Goal: Check status

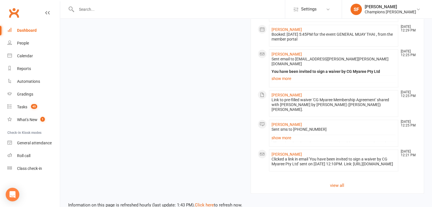
scroll to position [470, 0]
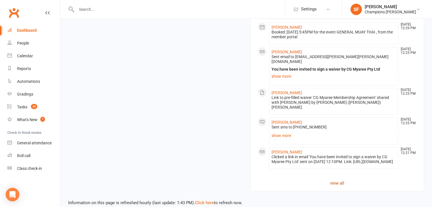
click at [340, 180] on link "view all" at bounding box center [338, 183] width 160 height 7
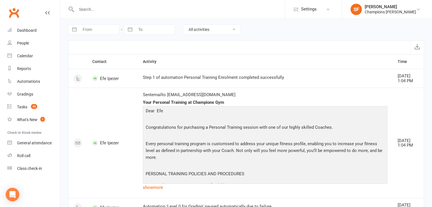
click at [201, 31] on select "All activities Bookings / Attendances Communications Notes Failed SMSes Grading…" at bounding box center [212, 30] width 58 height 10
select select "BookingLogEntry"
click at [183, 25] on select "All activities Bookings / Attendances Communications Notes Failed SMSes Grading…" at bounding box center [212, 30] width 58 height 10
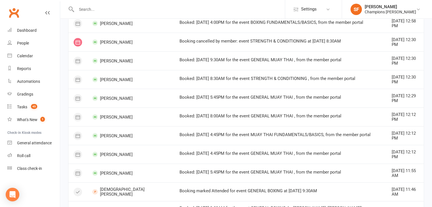
scroll to position [85, 0]
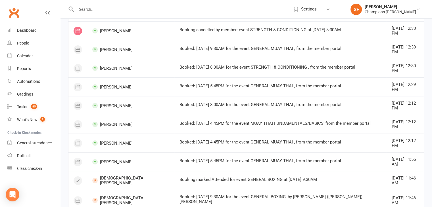
click at [287, 140] on div "Booked: [DATE] 4:45PM for the event GENERAL MUAY THAI , from the member portal" at bounding box center [280, 142] width 202 height 5
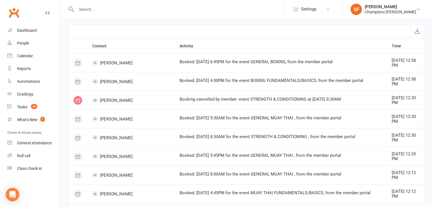
scroll to position [0, 0]
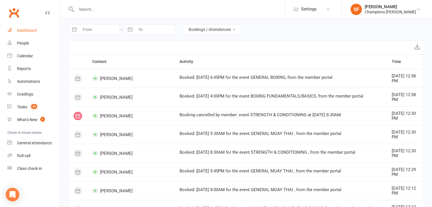
click at [40, 30] on link "Dashboard" at bounding box center [33, 30] width 53 height 13
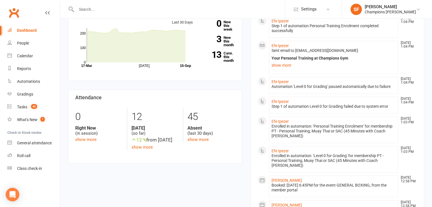
scroll to position [85, 0]
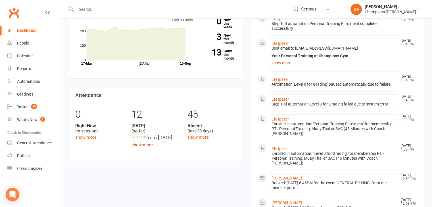
click at [142, 148] on link "show more" at bounding box center [141, 145] width 21 height 5
